Goal: Check status: Check status

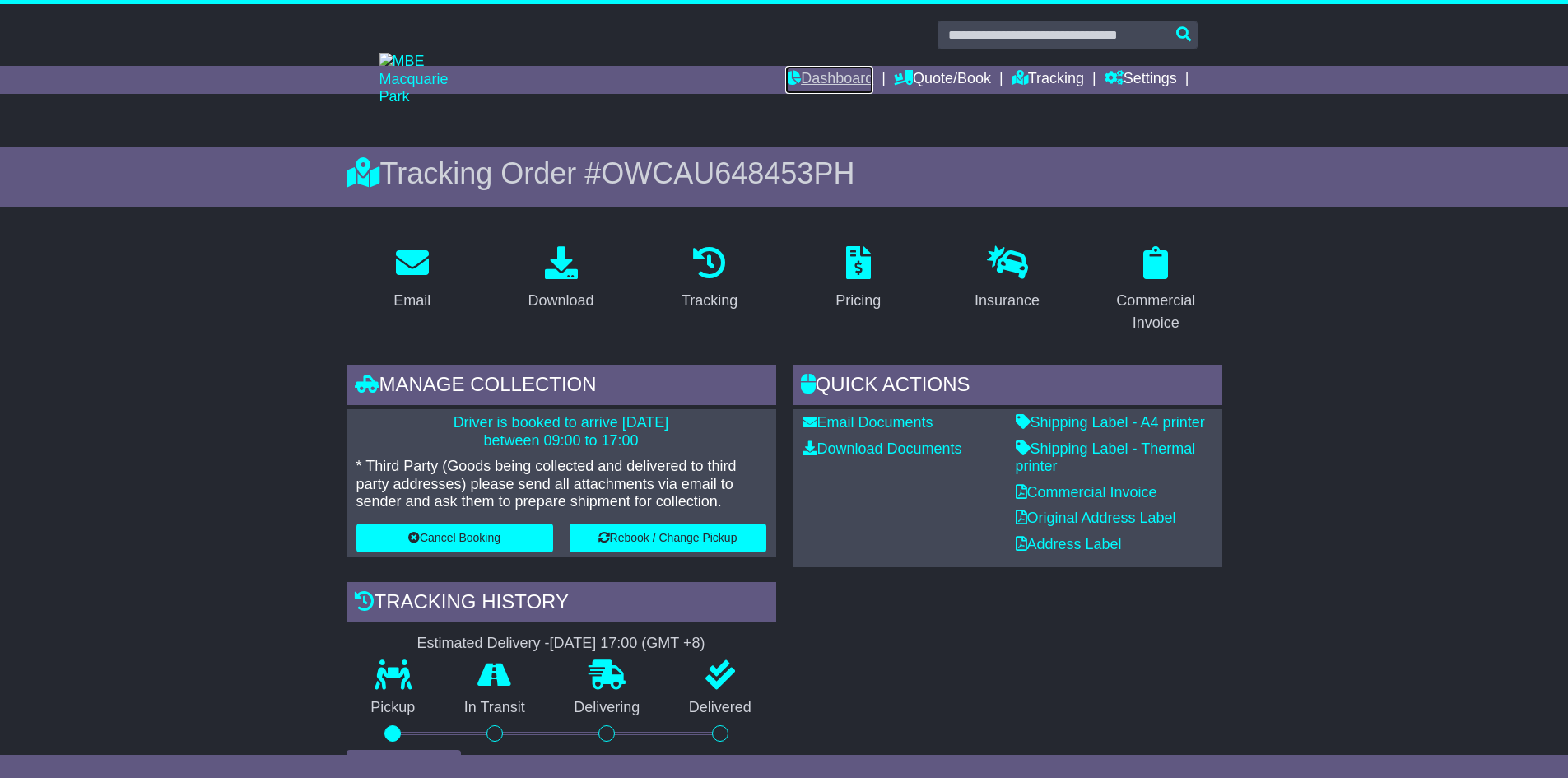
click at [819, 67] on link "Dashboard" at bounding box center [828, 80] width 88 height 28
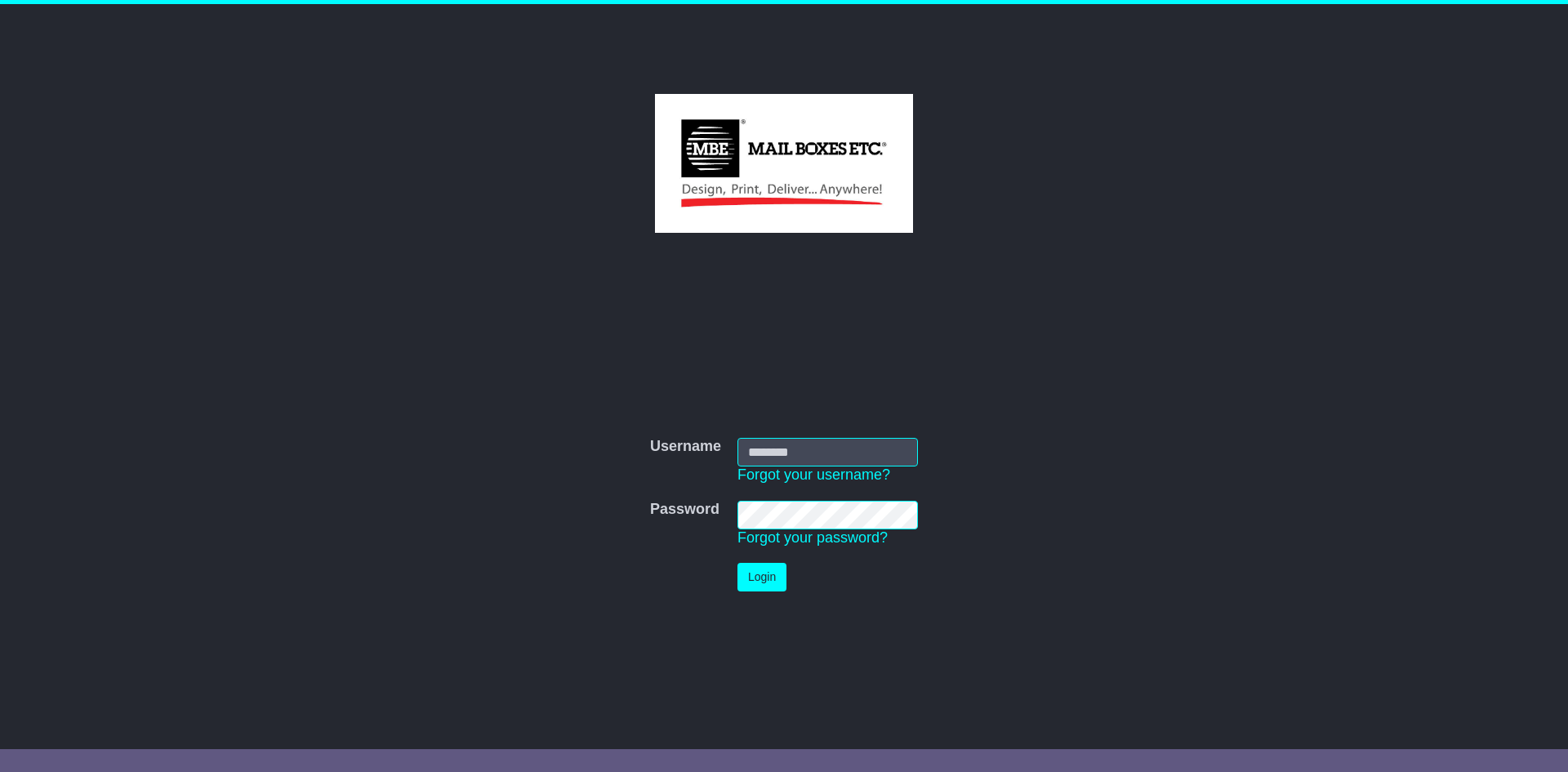
type input "**********"
click at [757, 580] on button "Login" at bounding box center [761, 577] width 49 height 28
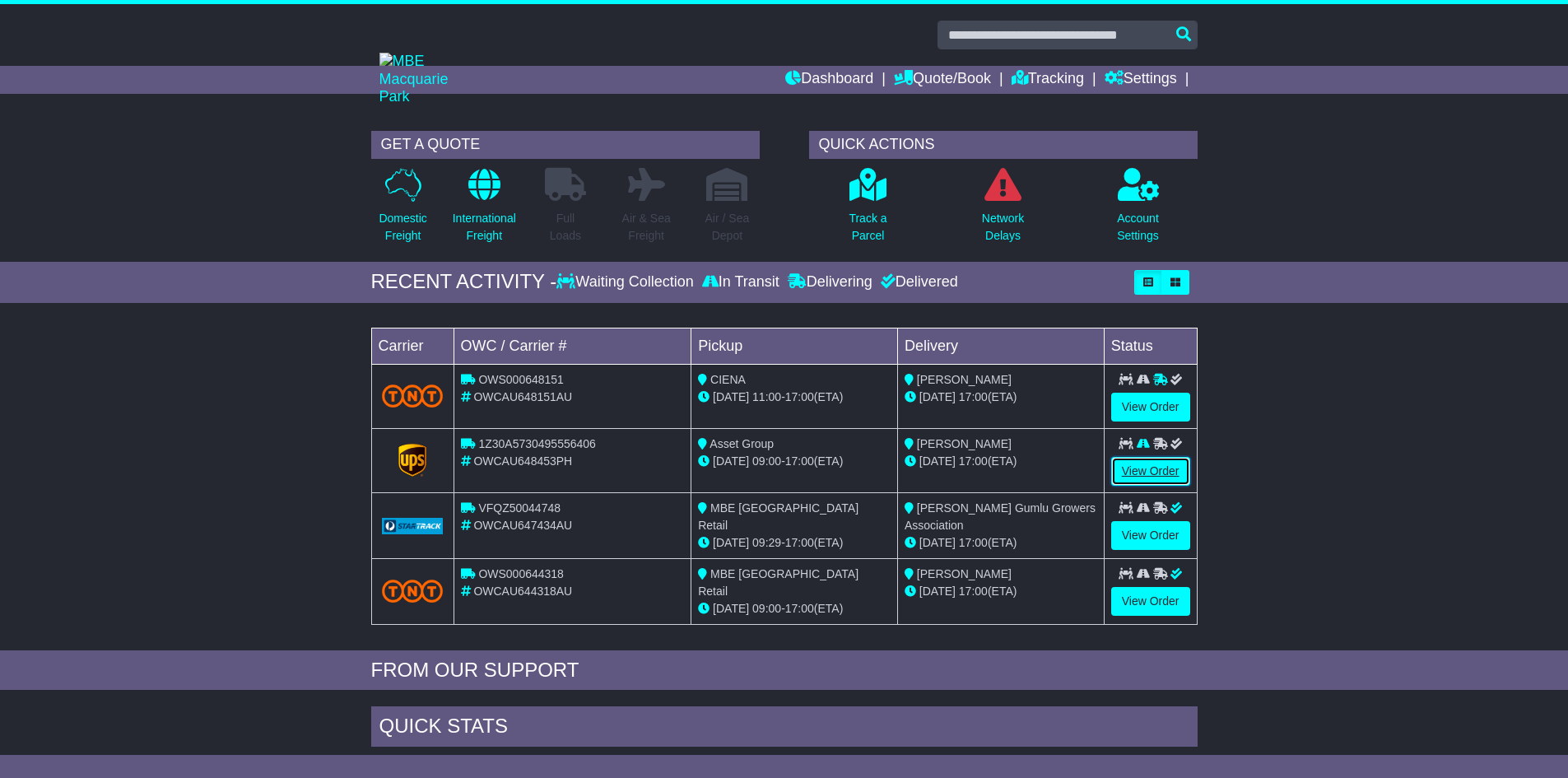
click at [1164, 473] on link "View Order" at bounding box center [1150, 471] width 79 height 29
